Goal: Book appointment/travel/reservation

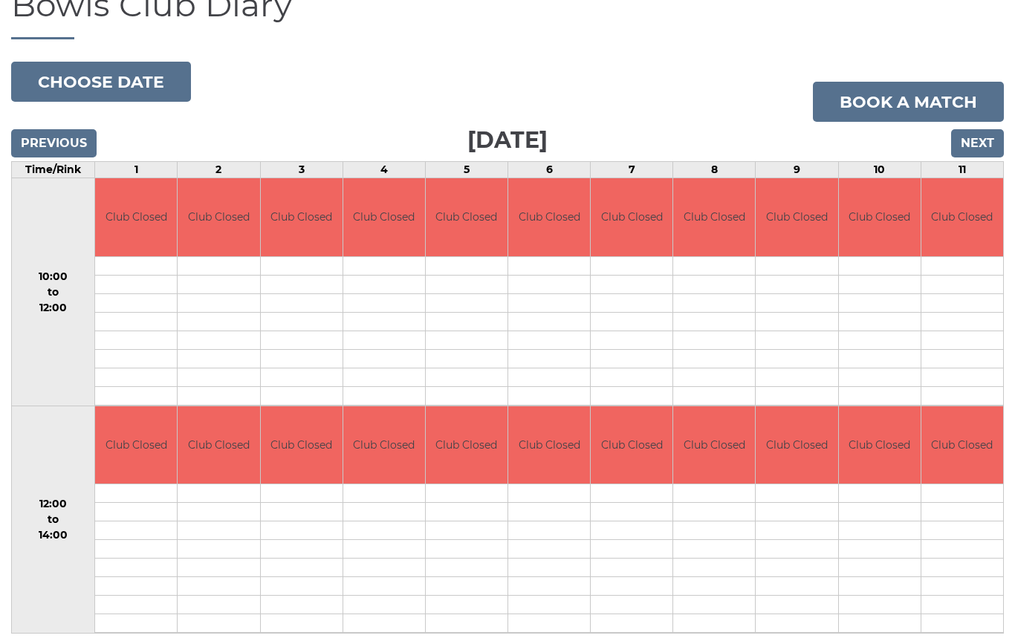
scroll to position [131, 0]
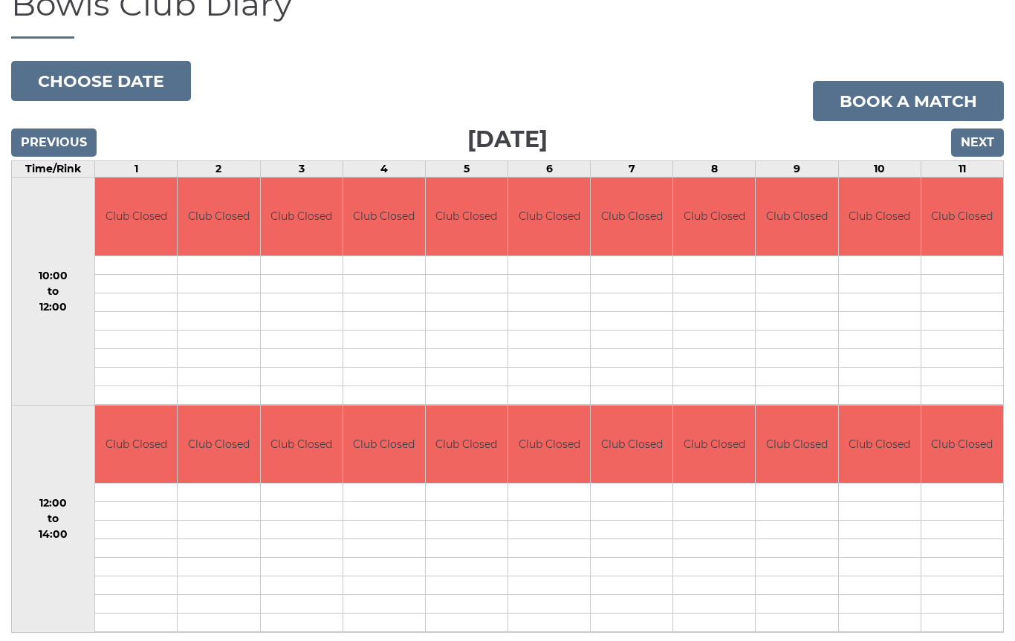
click at [980, 143] on input "Next" at bounding box center [977, 142] width 53 height 28
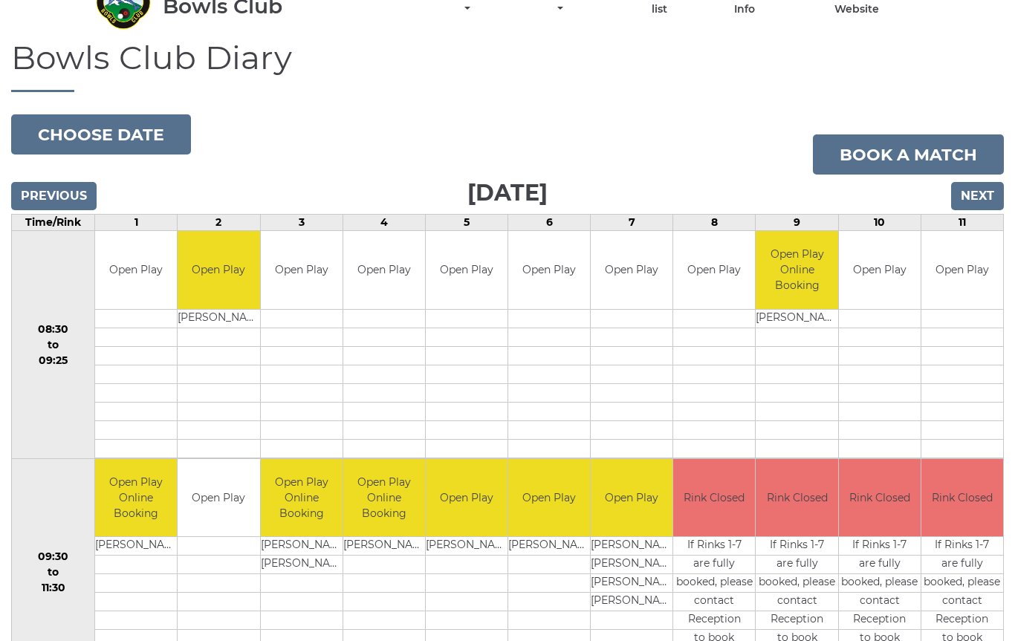
scroll to position [61, 0]
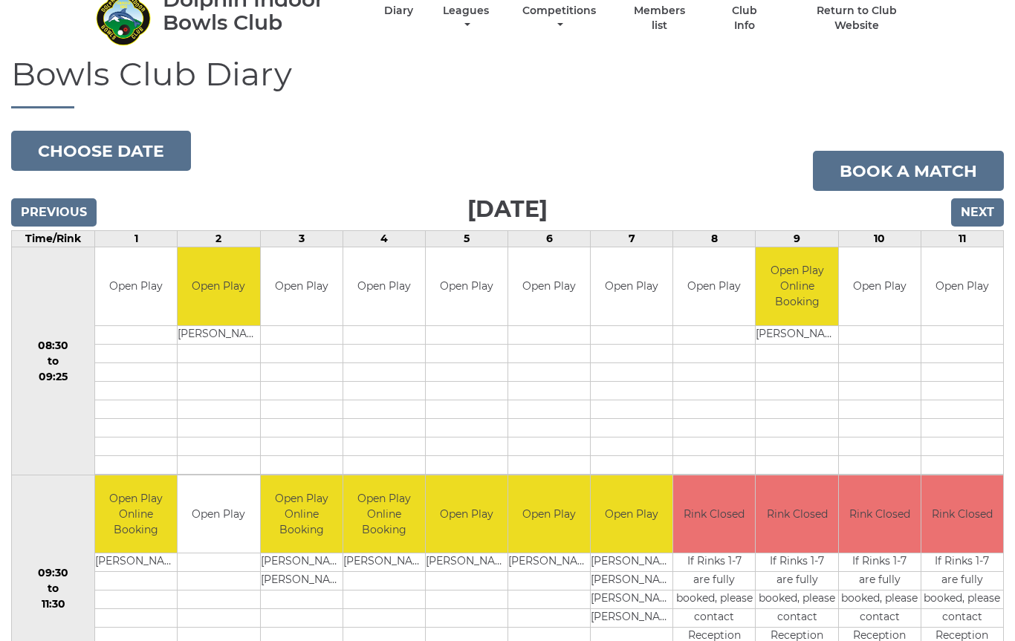
click at [981, 209] on input "Next" at bounding box center [977, 212] width 53 height 28
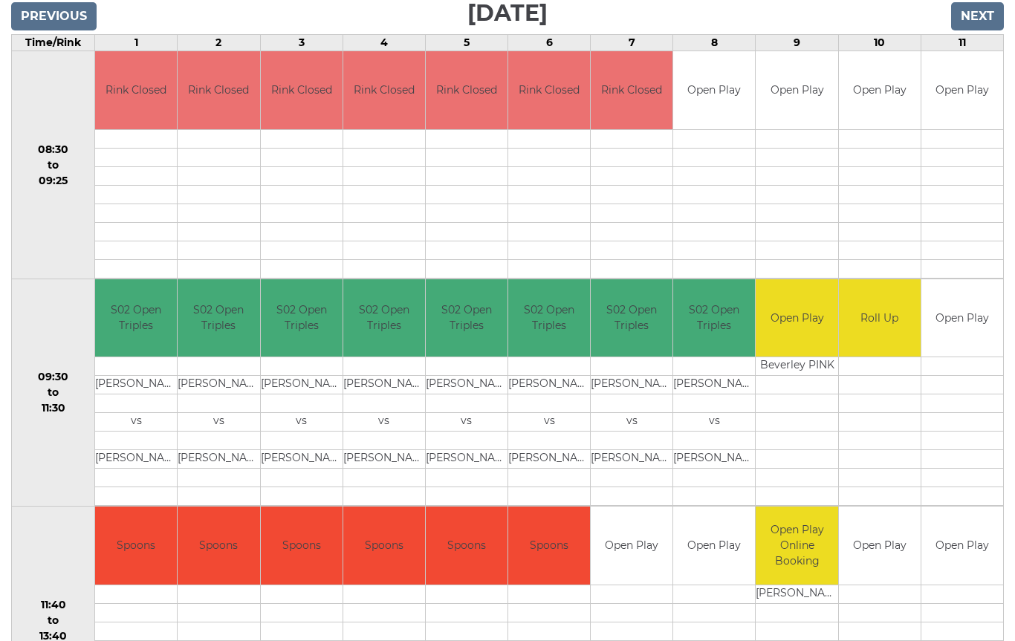
scroll to position [260, 0]
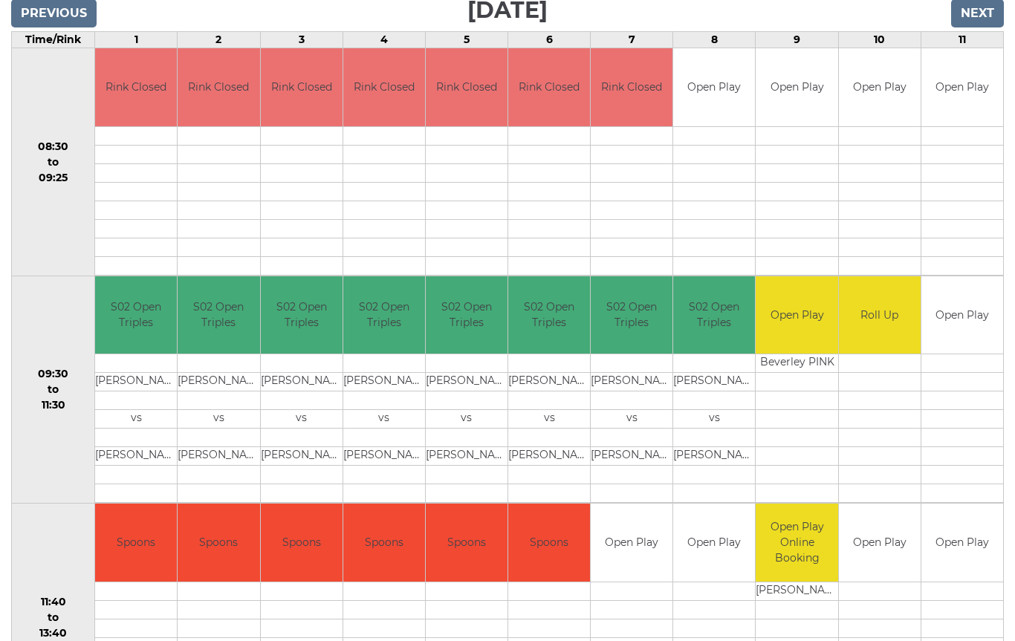
click at [985, 214] on td at bounding box center [962, 210] width 82 height 19
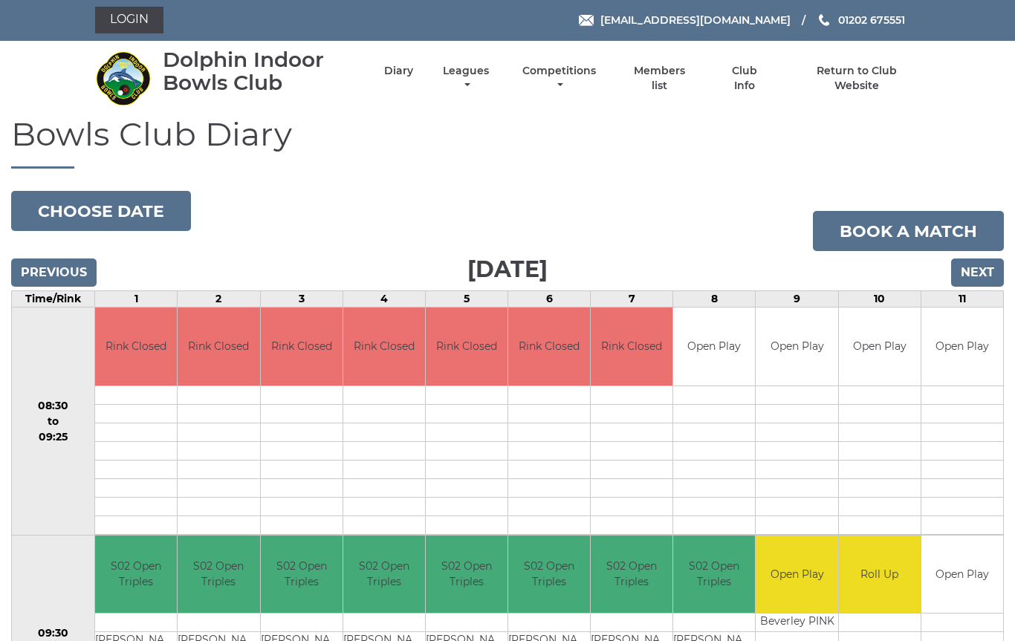
scroll to position [0, 0]
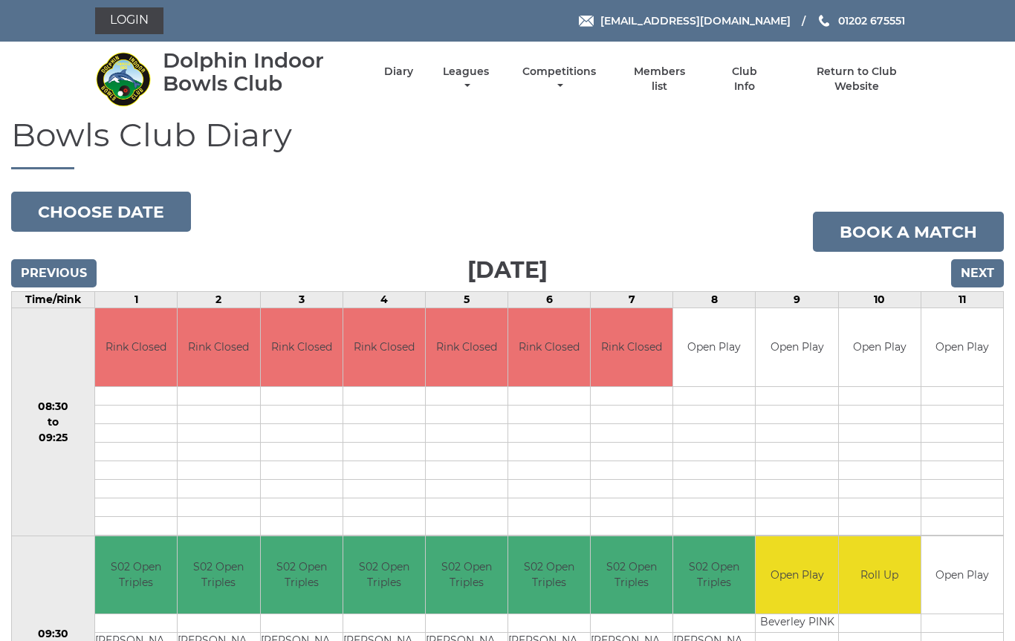
click at [986, 276] on input "Next" at bounding box center [977, 273] width 53 height 28
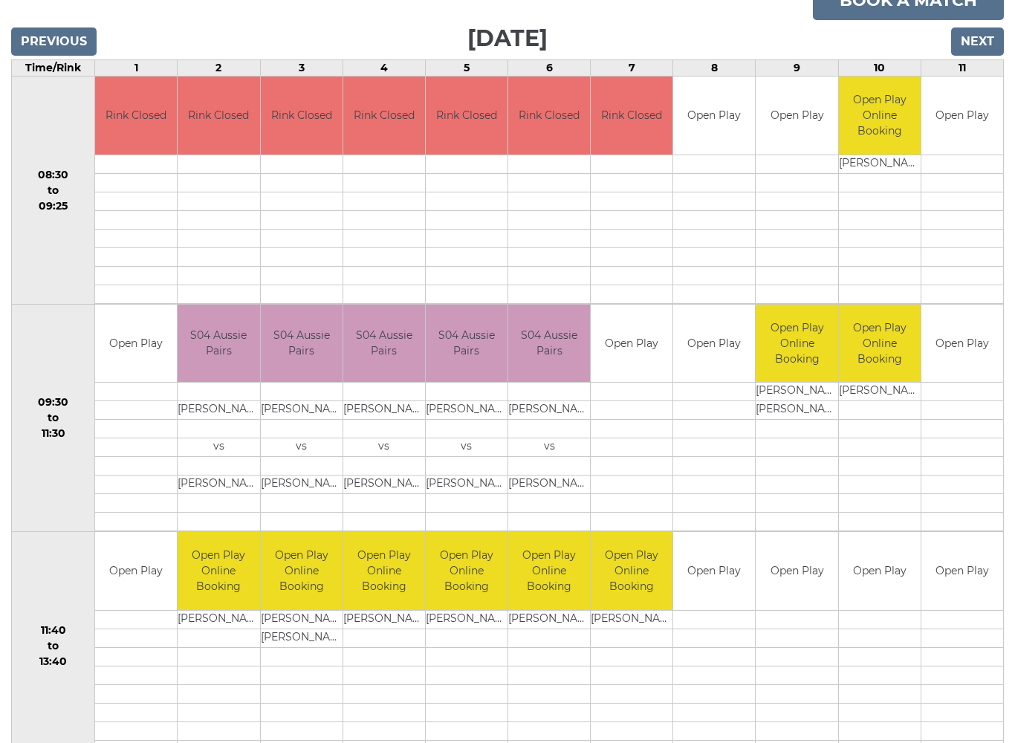
scroll to position [232, 0]
click at [976, 39] on input "Next" at bounding box center [977, 41] width 53 height 28
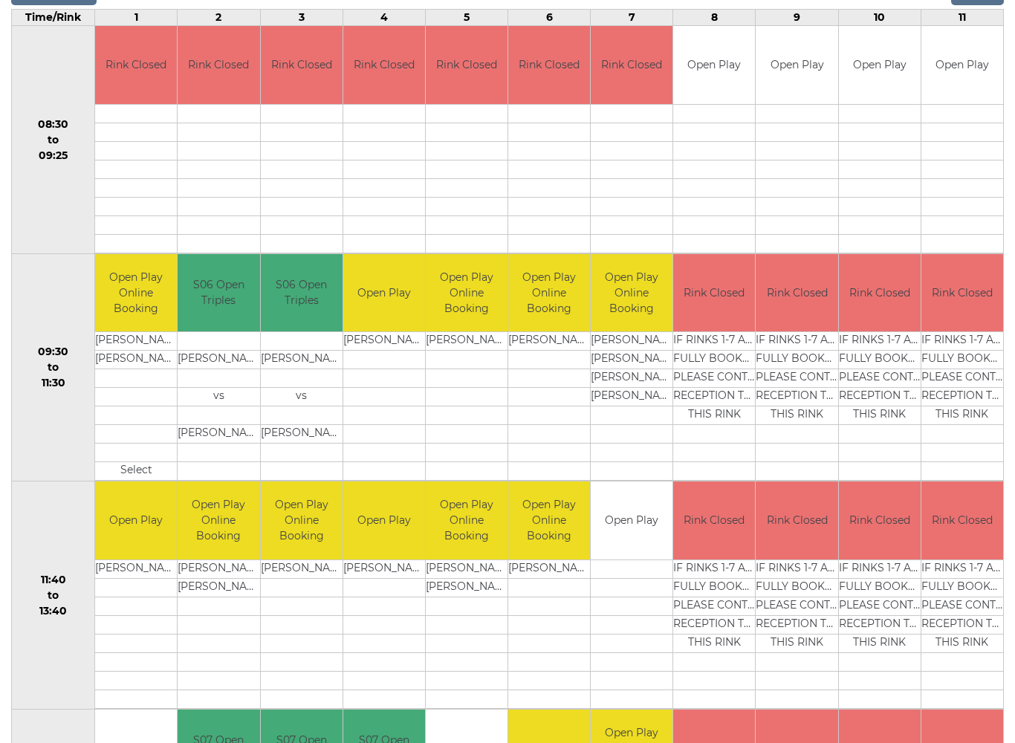
scroll to position [284, 0]
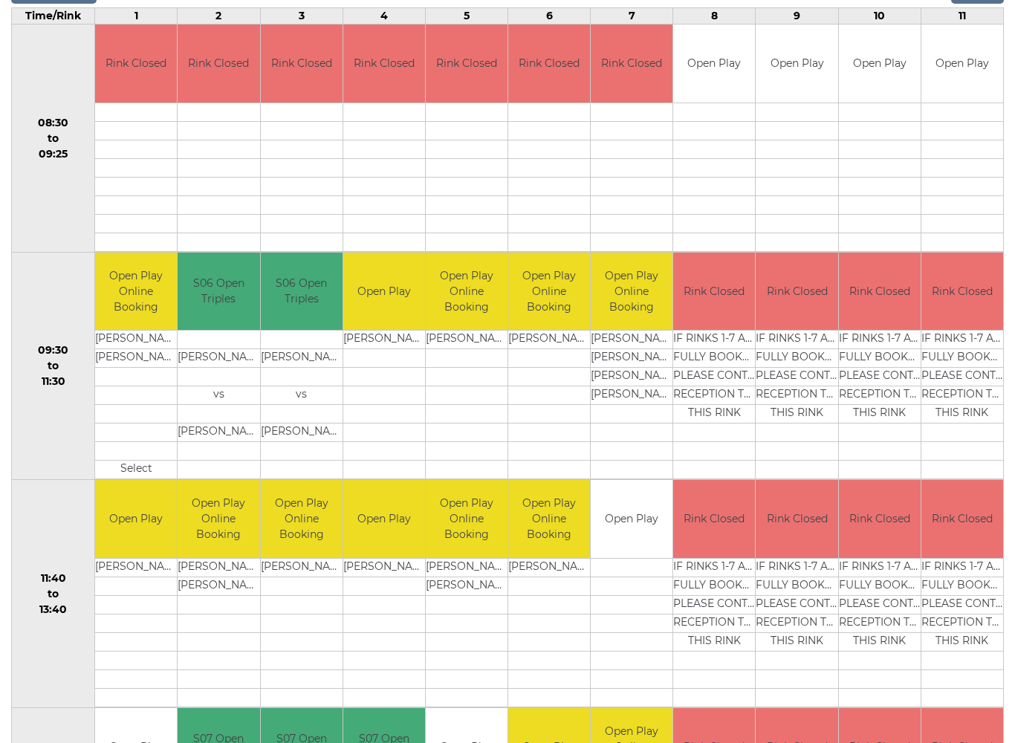
click at [932, 412] on td "THIS RINK" at bounding box center [962, 414] width 82 height 19
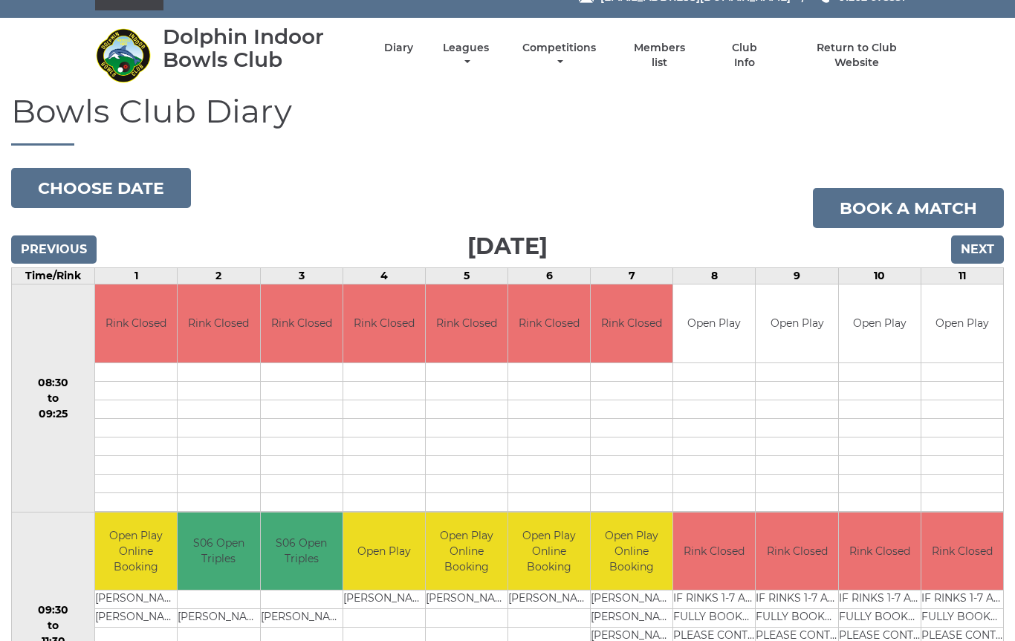
scroll to position [0, 0]
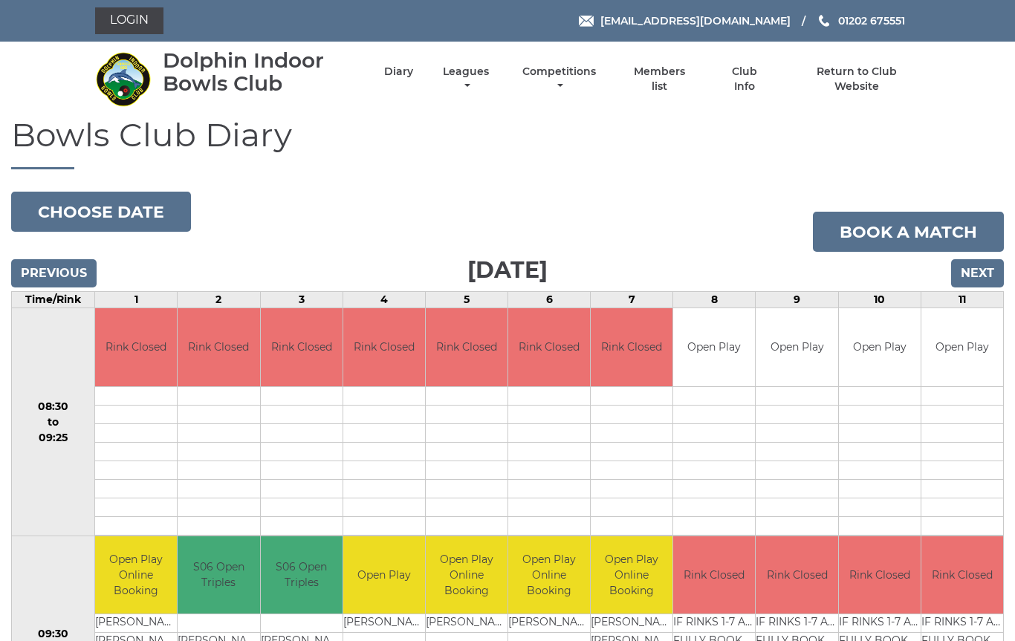
click at [982, 280] on input "Next" at bounding box center [977, 273] width 53 height 28
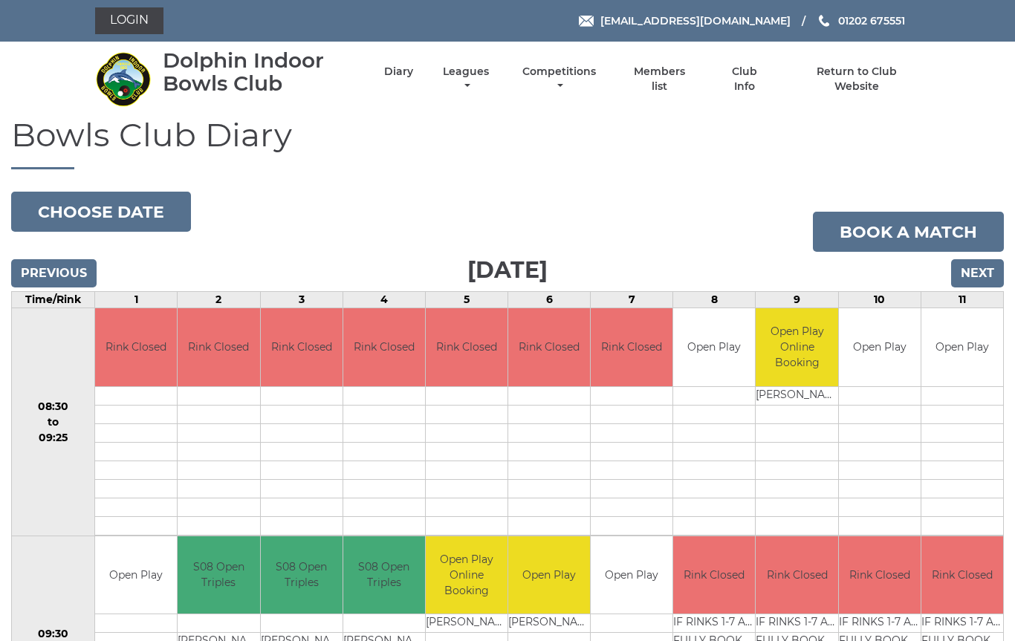
click at [980, 281] on input "Next" at bounding box center [977, 273] width 53 height 28
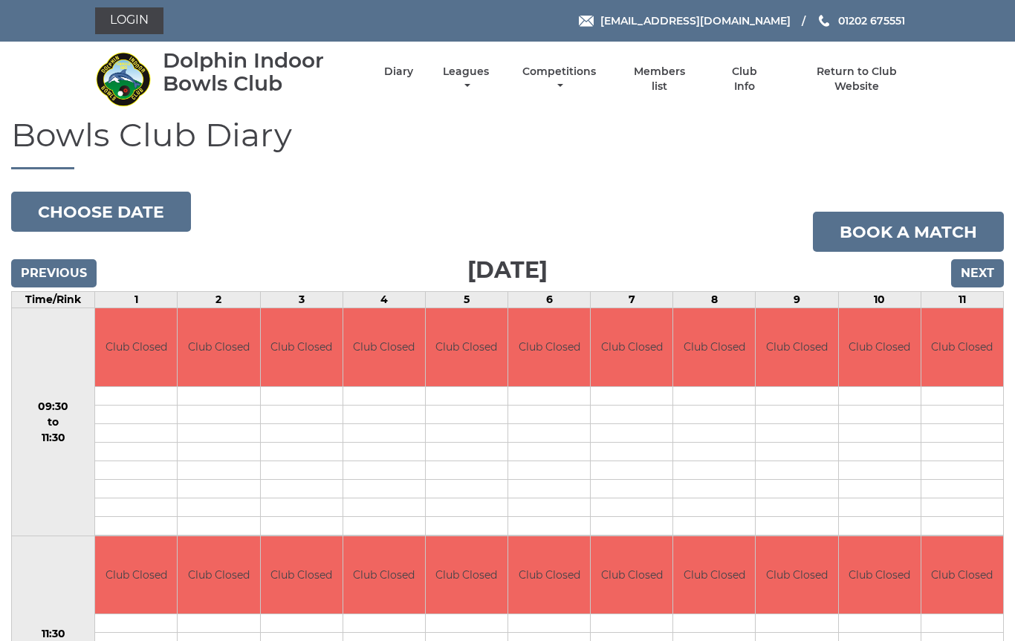
click at [985, 282] on input "Next" at bounding box center [977, 273] width 53 height 28
click at [986, 277] on input "Next" at bounding box center [977, 273] width 53 height 28
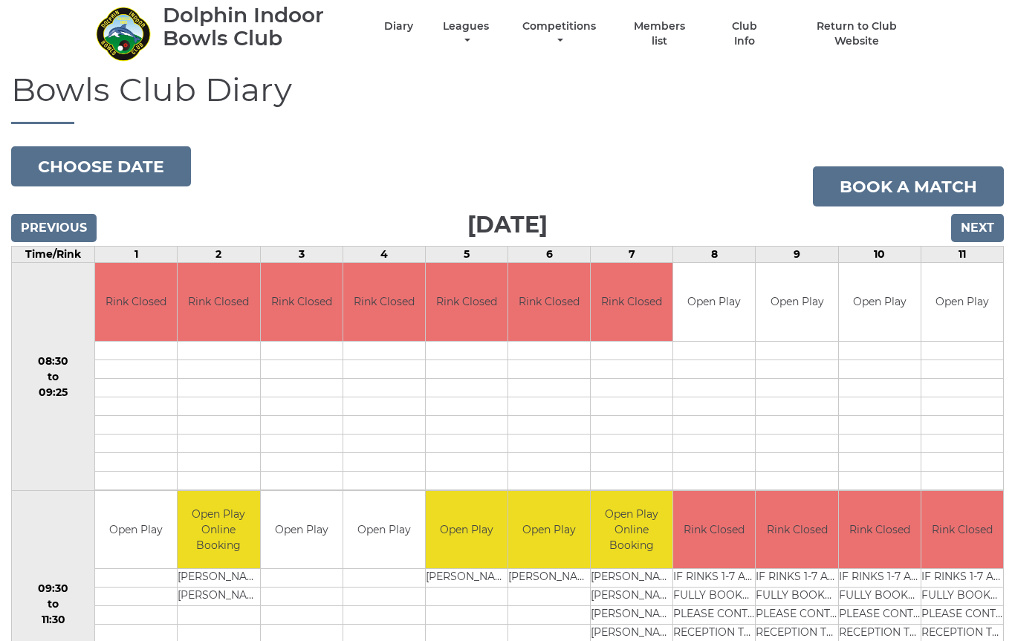
scroll to position [45, 0]
click at [986, 230] on input "Next" at bounding box center [977, 229] width 53 height 28
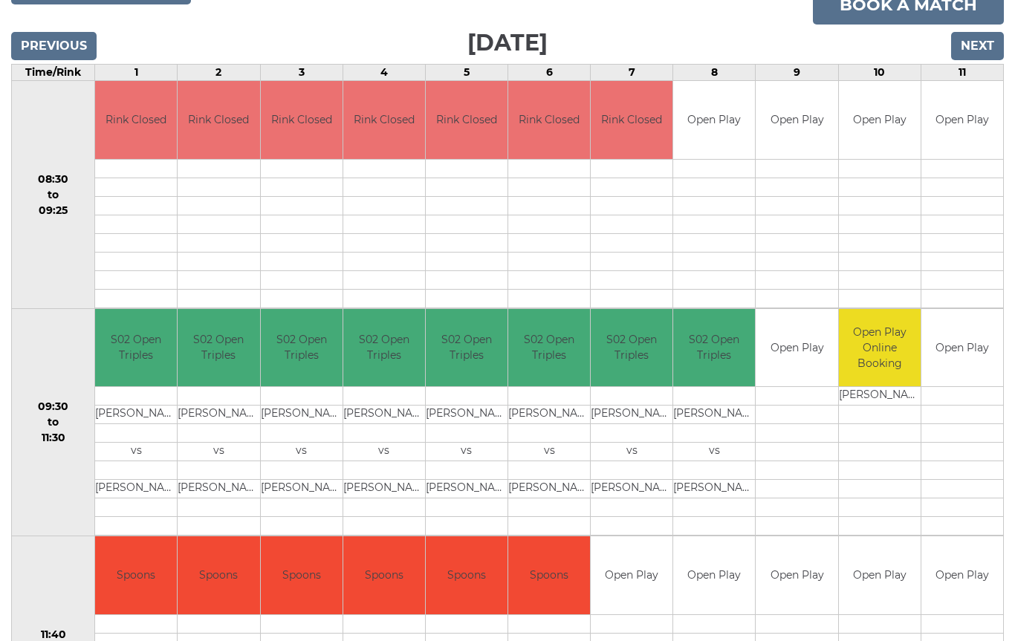
scroll to position [226, 0]
